Goal: Task Accomplishment & Management: Use online tool/utility

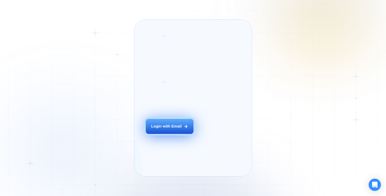
click at [174, 134] on button "Login with Email" at bounding box center [170, 126] width 48 height 15
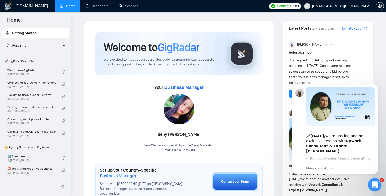
click at [372, 186] on div "Open Intercom Messenger" at bounding box center [374, 184] width 17 height 17
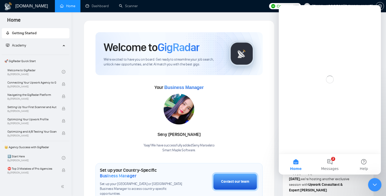
click at [375, 181] on icon "Close Intercom Messenger" at bounding box center [374, 184] width 6 height 6
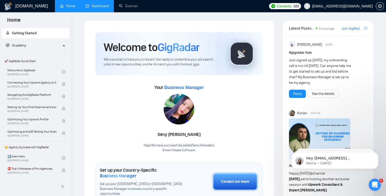
click at [94, 6] on link "Dashboard" at bounding box center [97, 6] width 23 height 4
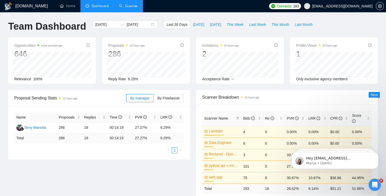
click at [124, 6] on link "Scanner" at bounding box center [128, 6] width 19 height 4
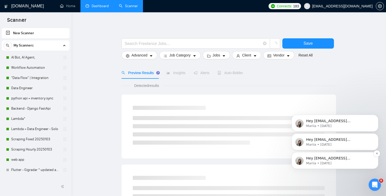
click at [336, 163] on p "Mariia • [DATE]" at bounding box center [339, 163] width 66 height 5
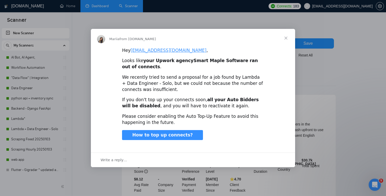
click at [310, 81] on div "Intercom messenger" at bounding box center [193, 98] width 386 height 196
